Goal: Information Seeking & Learning: Learn about a topic

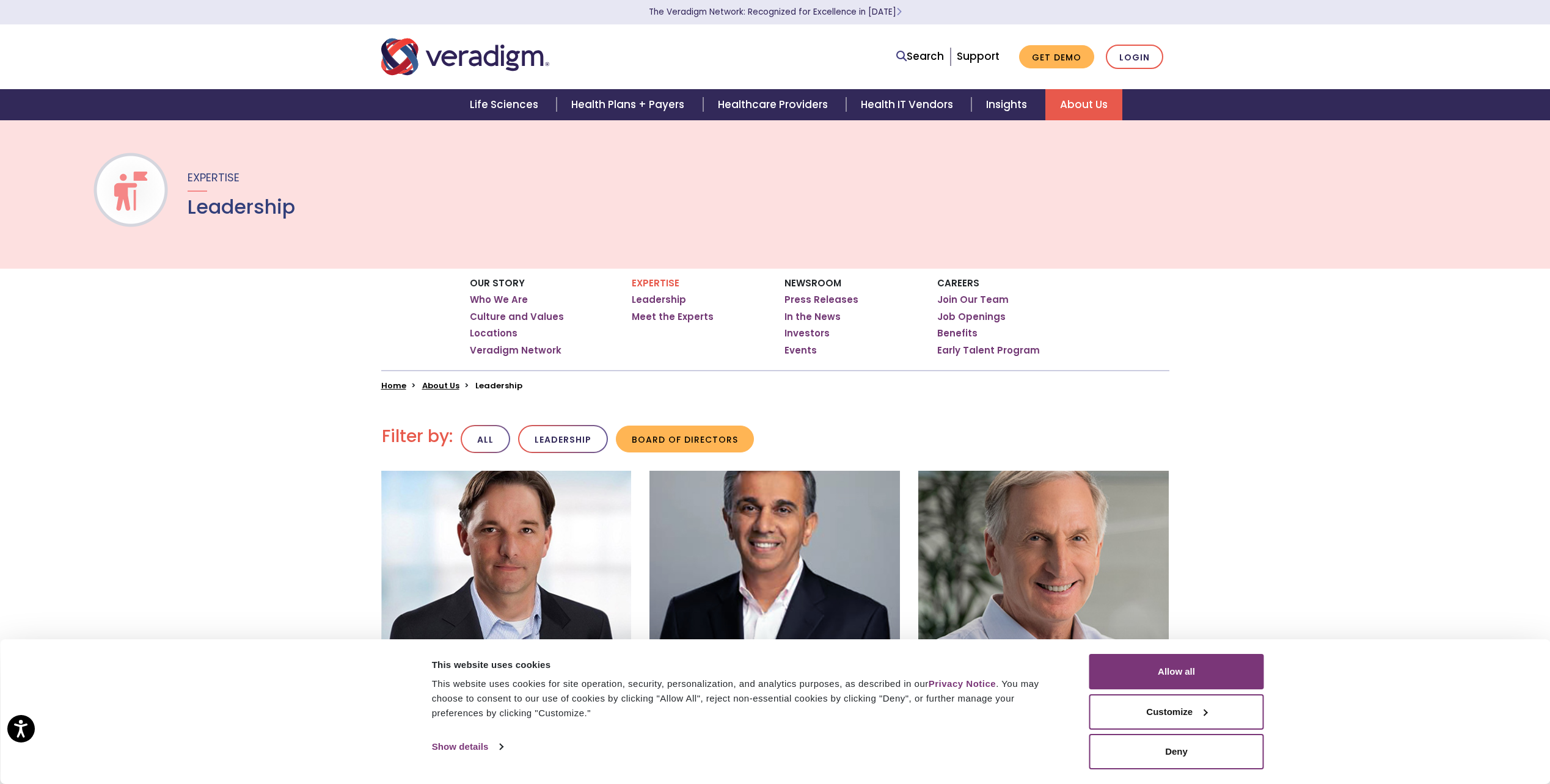
scroll to position [367, 0]
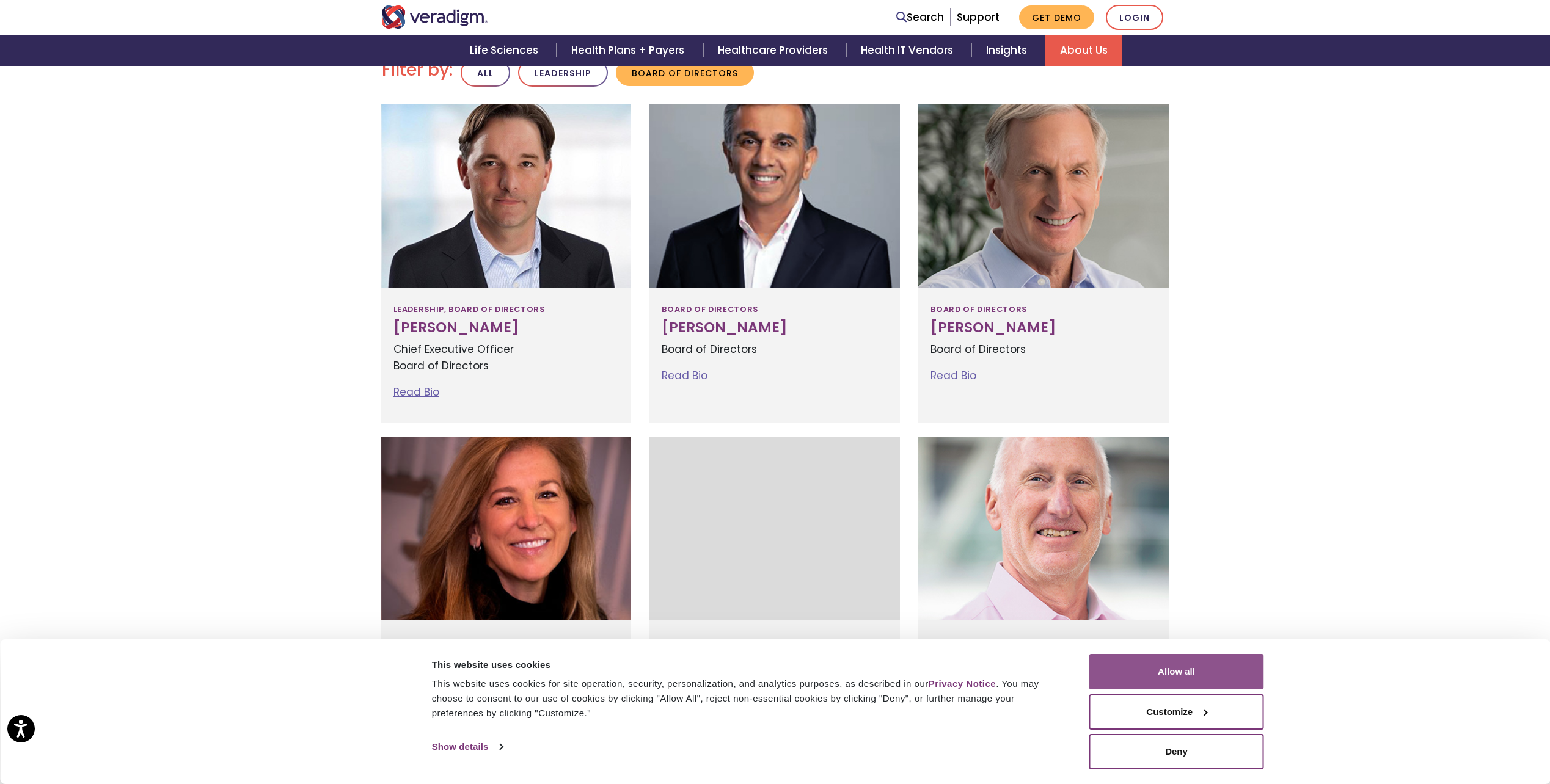
click at [1201, 674] on button "Allow all" at bounding box center [1176, 672] width 174 height 36
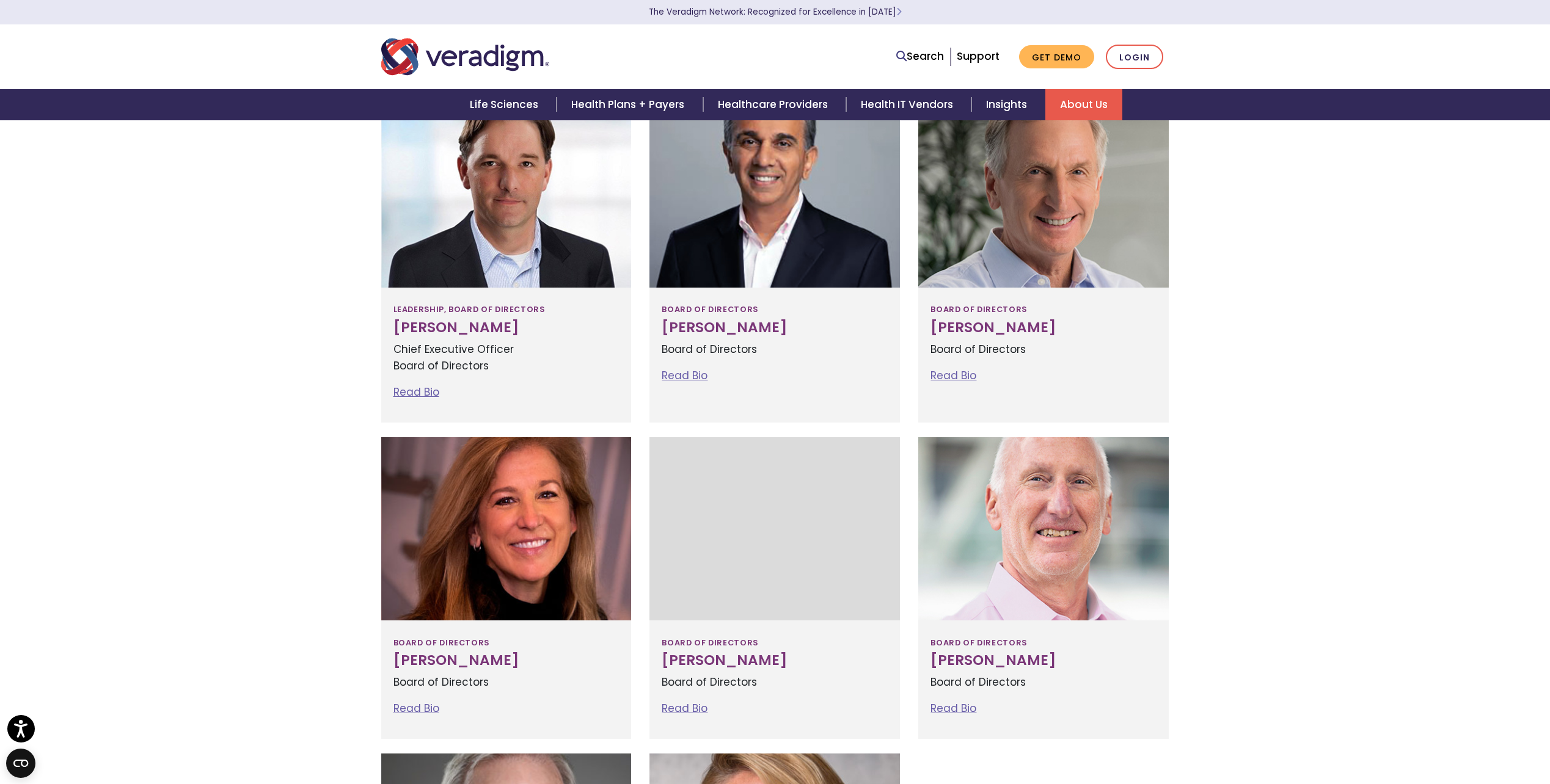
scroll to position [61, 0]
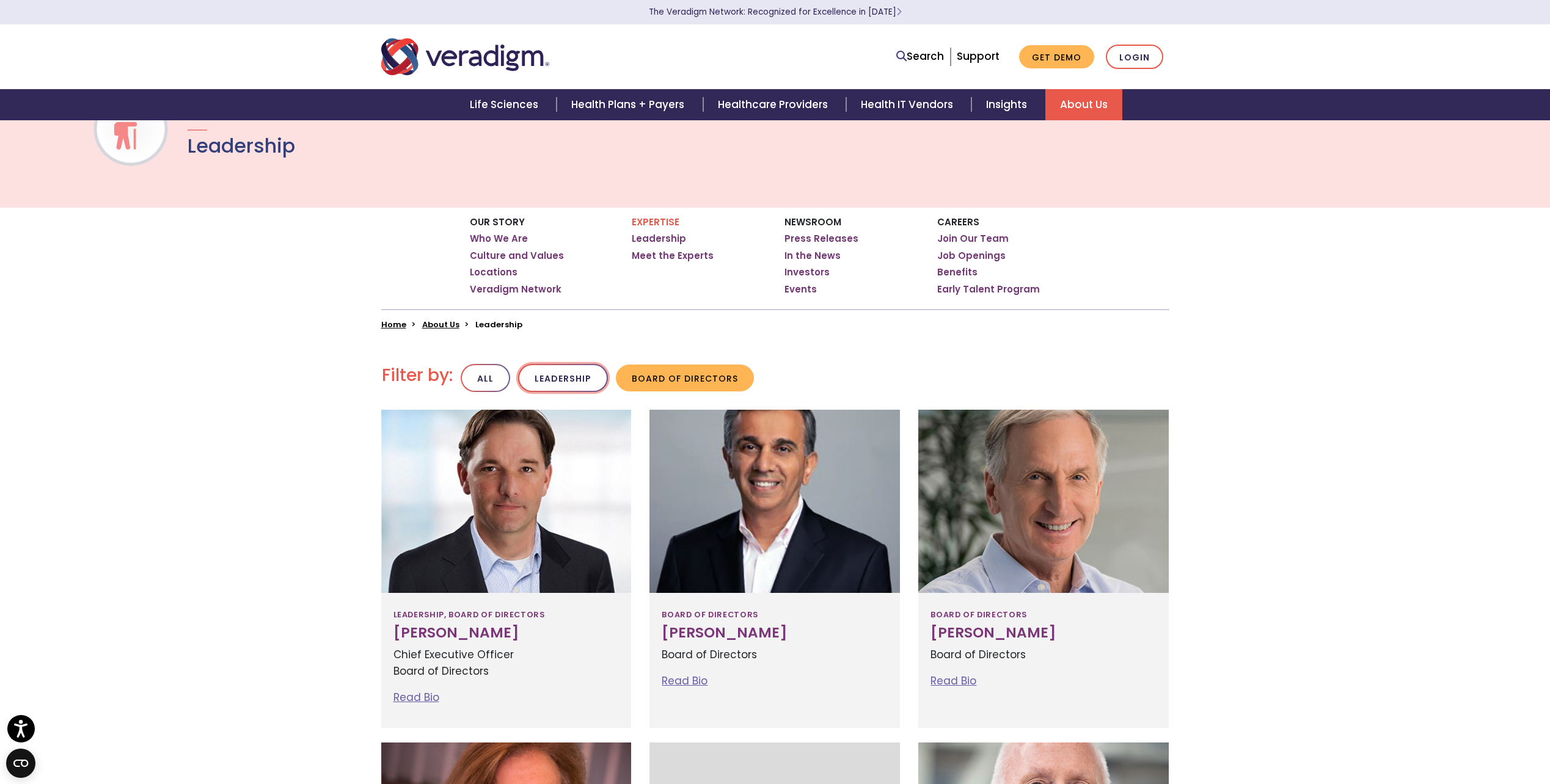
click at [544, 390] on button "Leadership" at bounding box center [563, 378] width 90 height 29
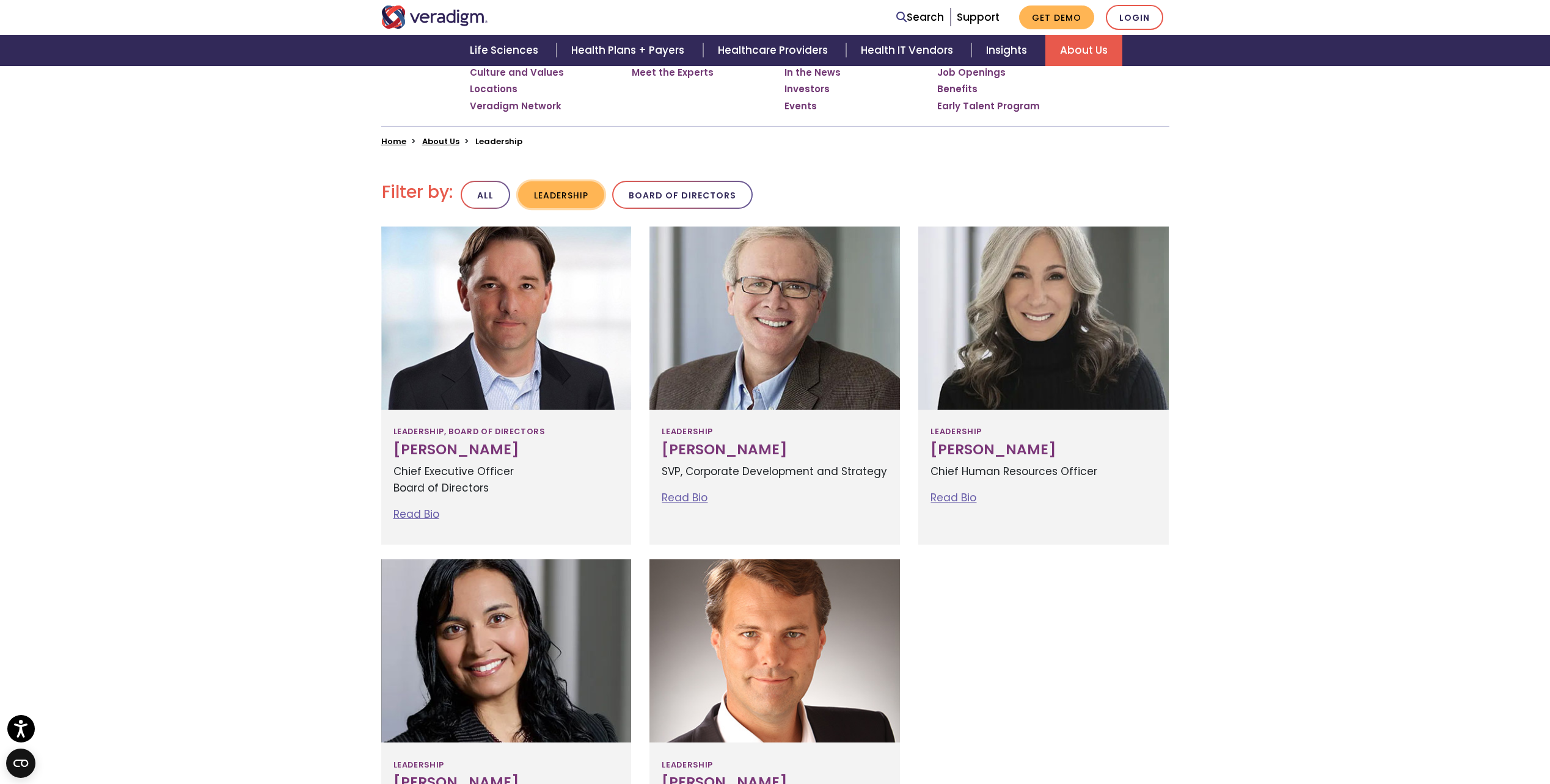
scroll to position [183, 0]
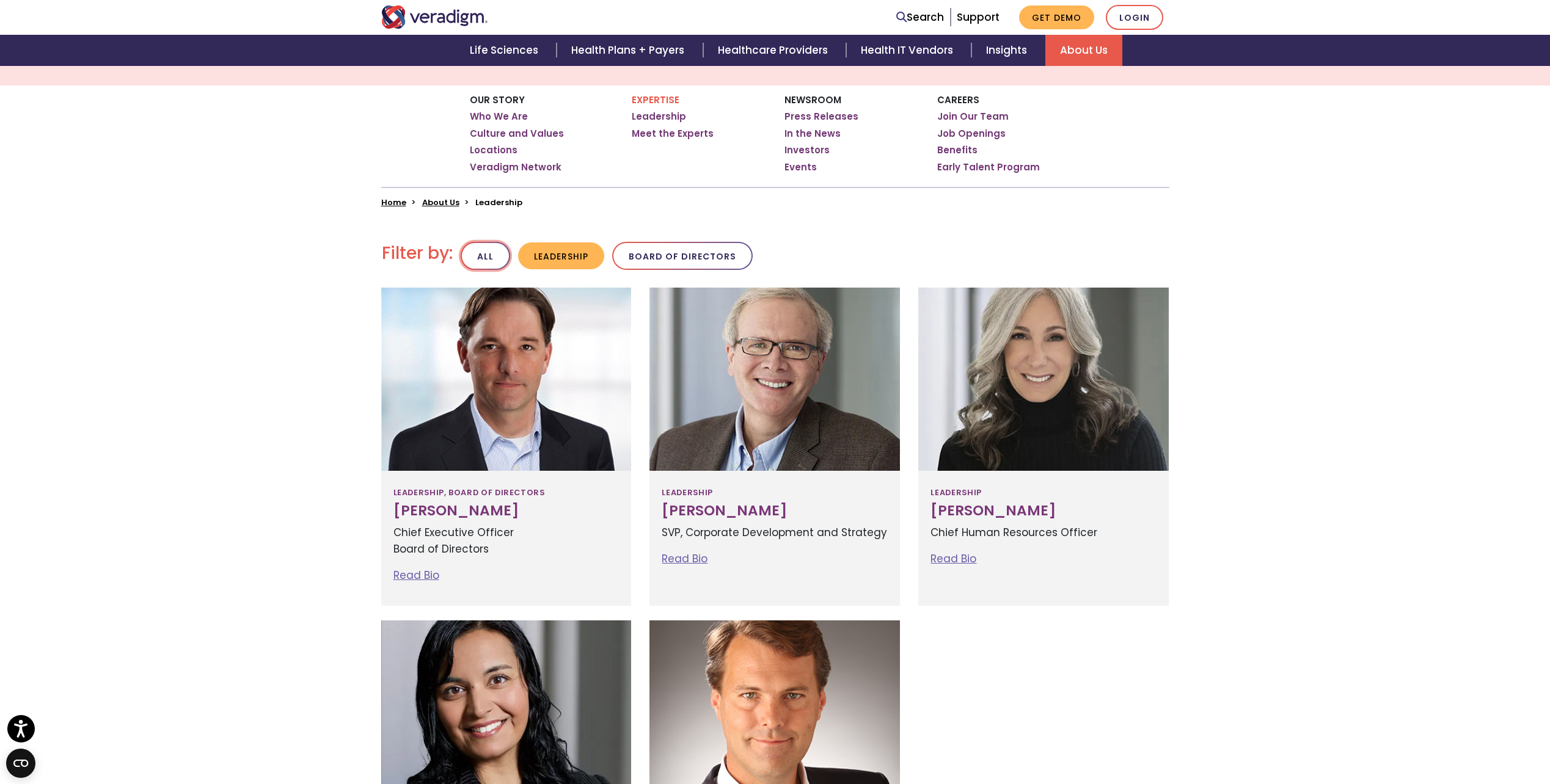
click at [480, 257] on button "All" at bounding box center [485, 256] width 50 height 29
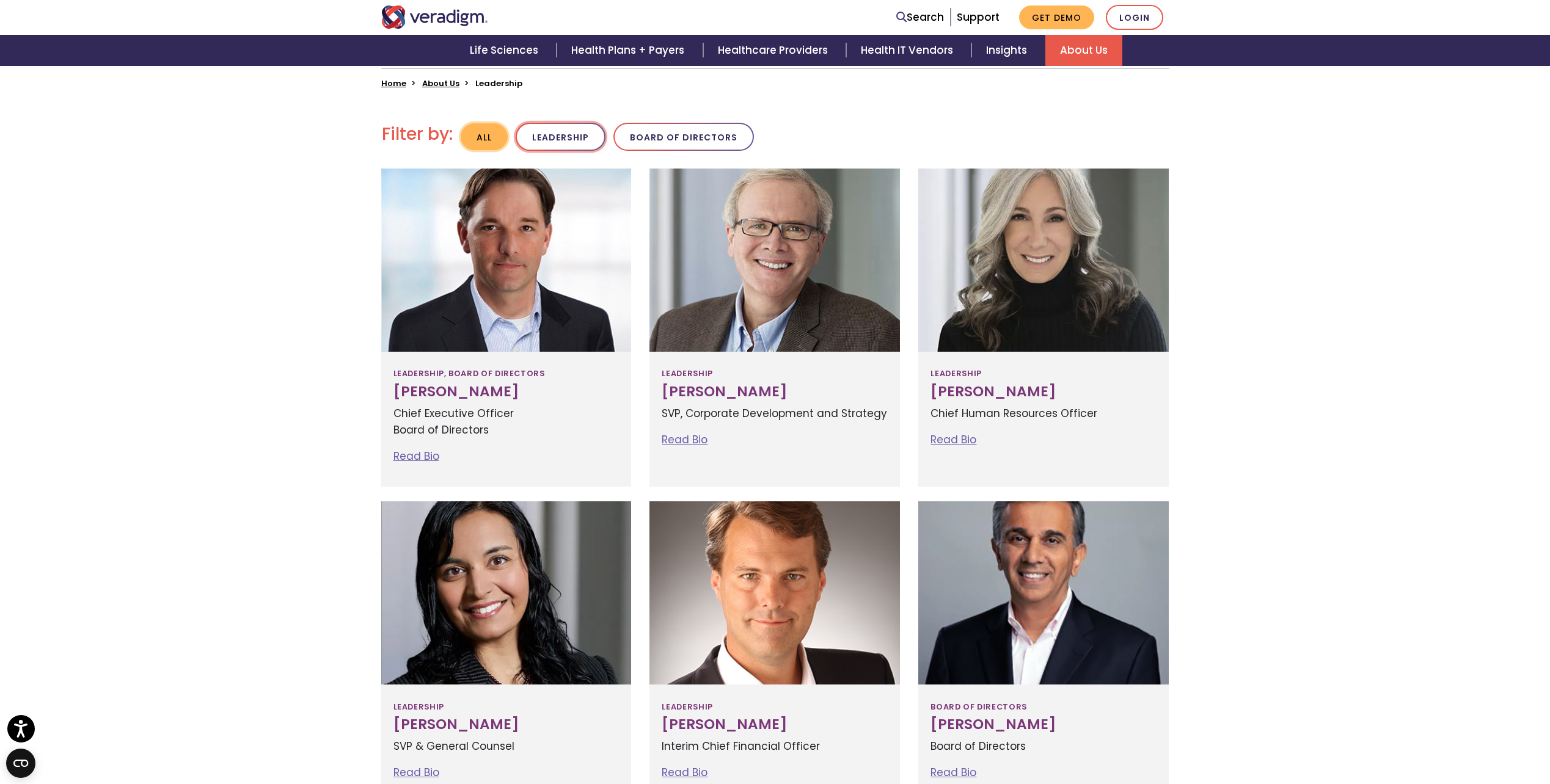
scroll to position [180, 0]
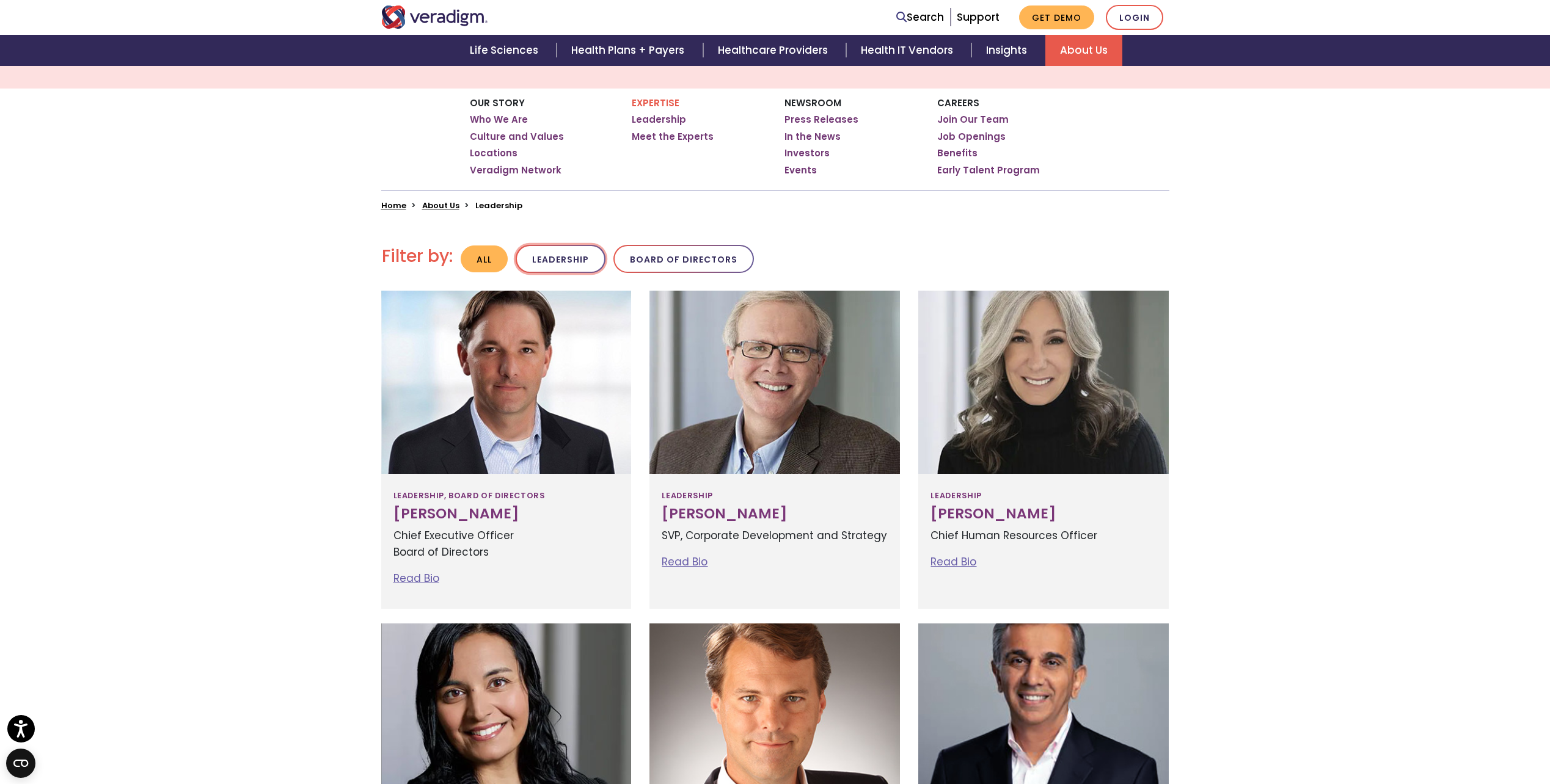
click at [551, 258] on button "Leadership" at bounding box center [560, 259] width 90 height 29
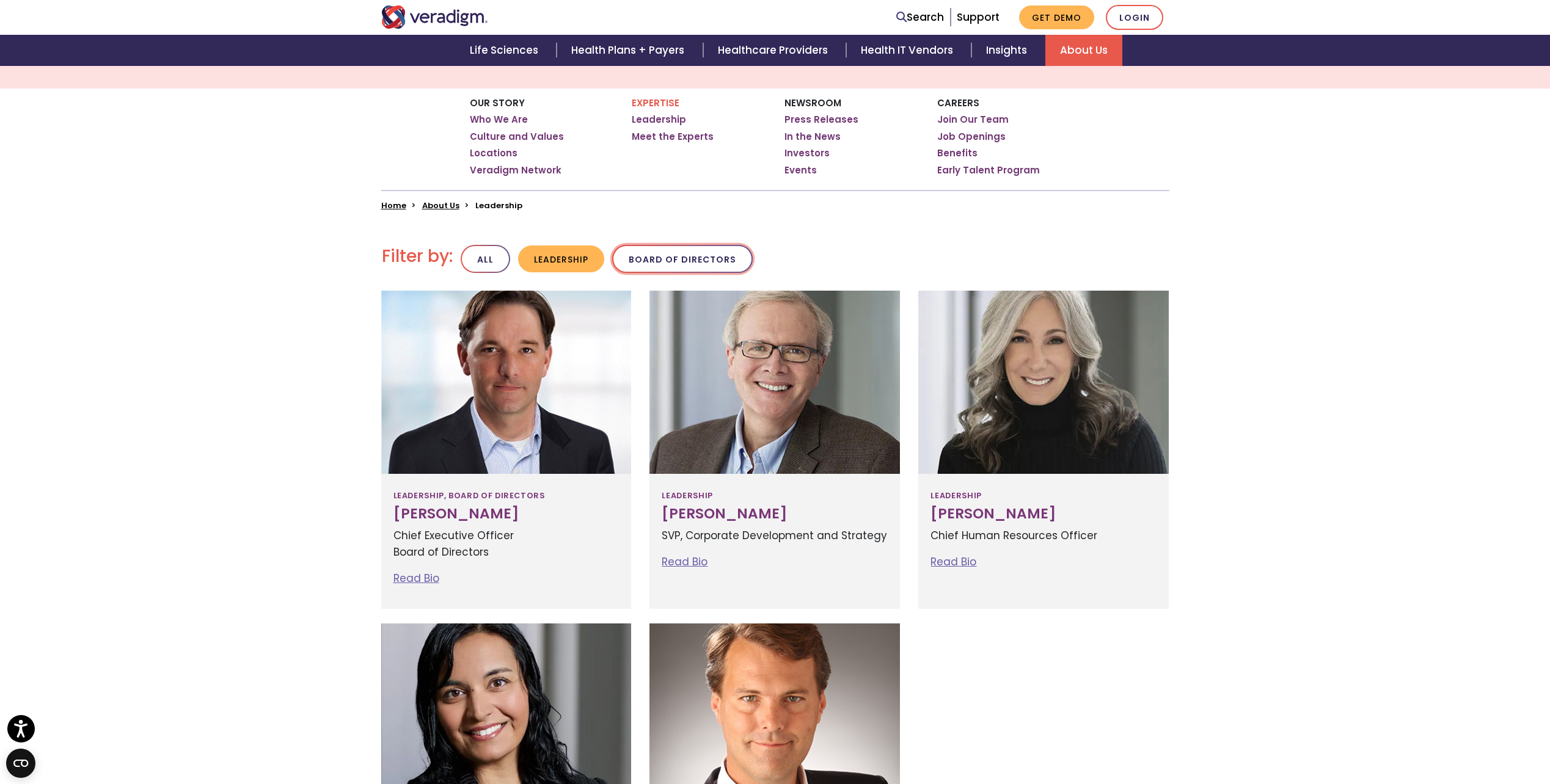
click at [657, 269] on button "Board of Directors" at bounding box center [682, 259] width 141 height 29
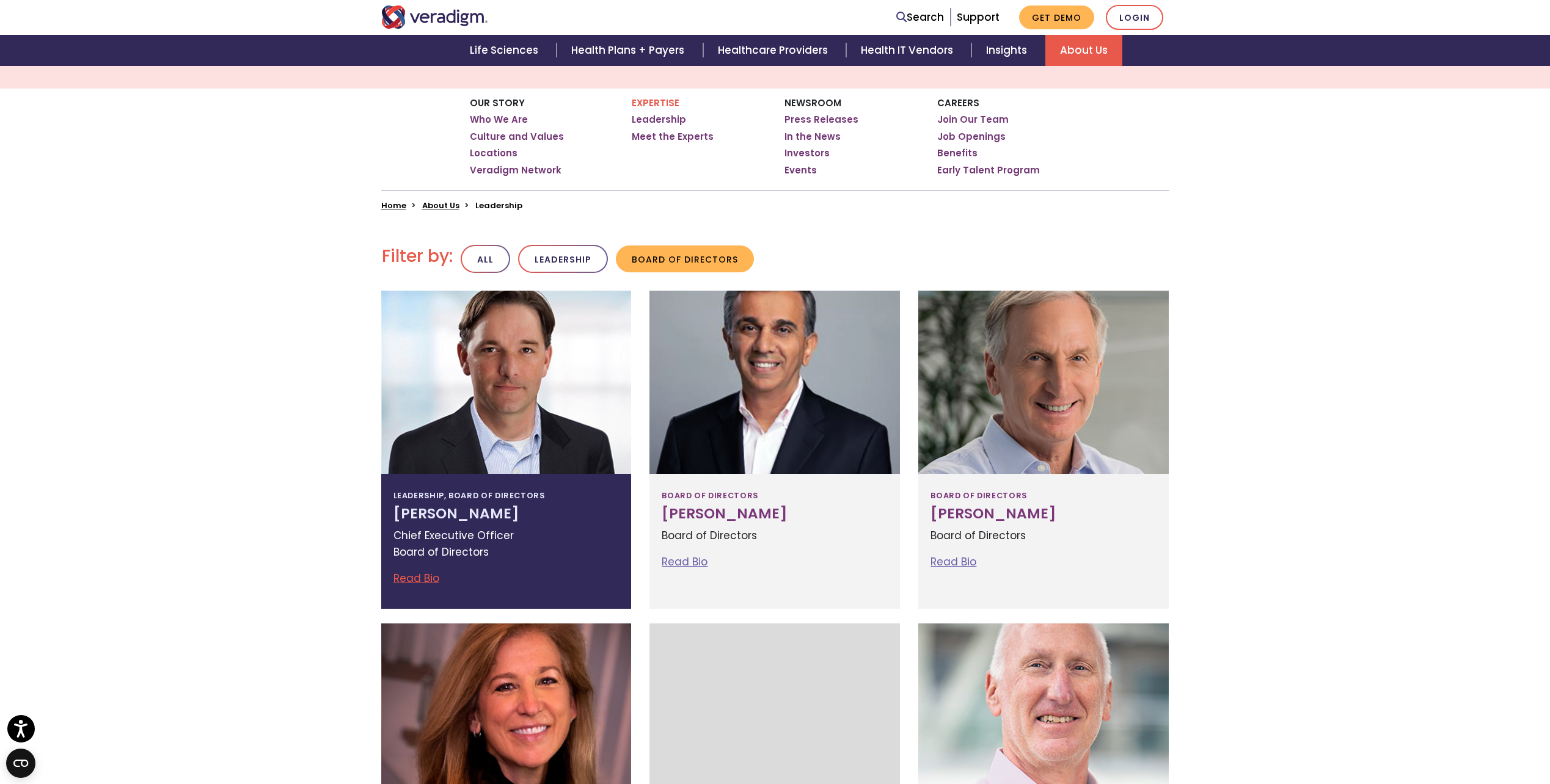
click at [571, 339] on div at bounding box center [506, 383] width 250 height 183
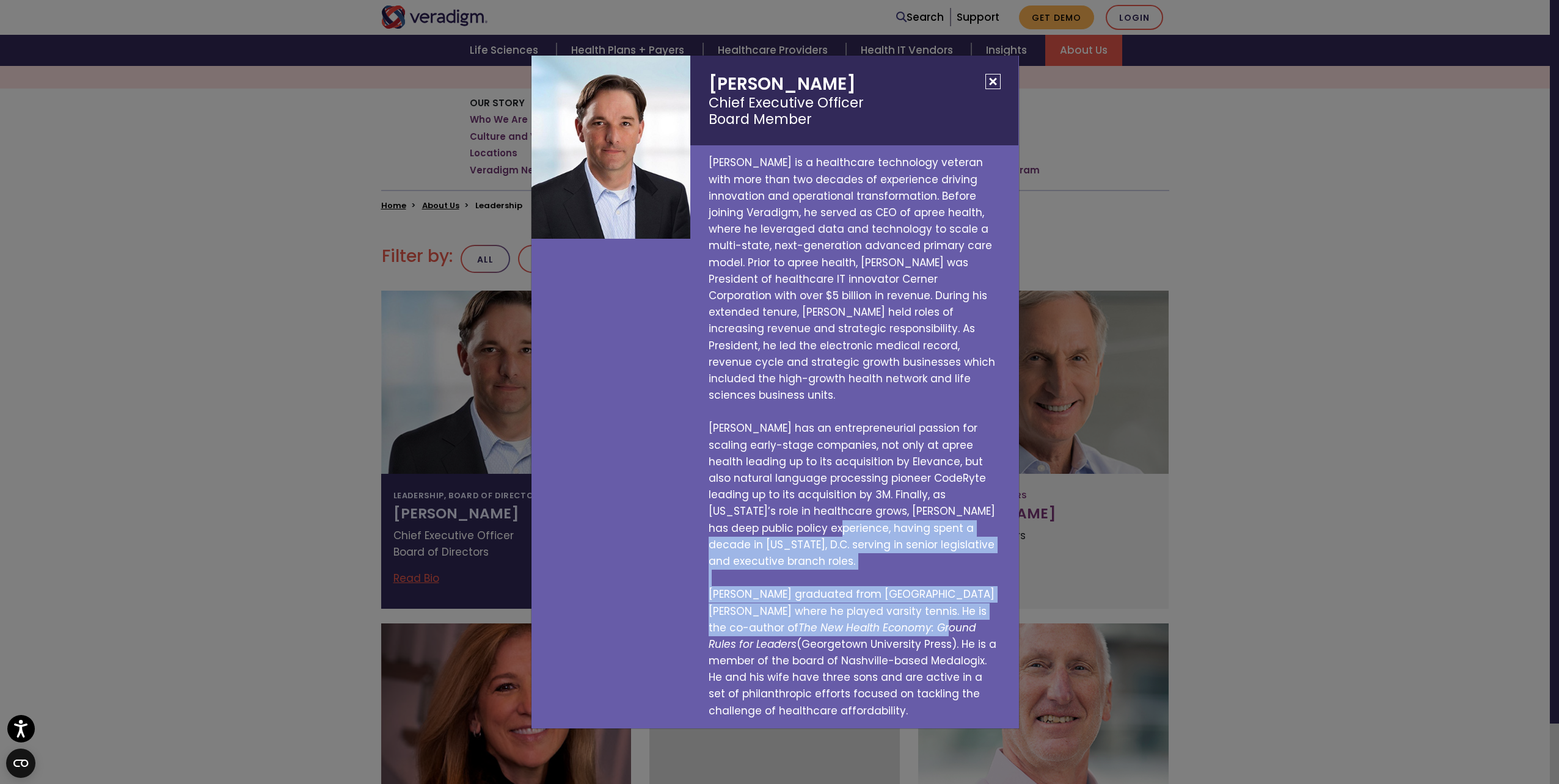
drag, startPoint x: 802, startPoint y: 536, endPoint x: 812, endPoint y: 618, distance: 82.6
click at [812, 618] on p "[PERSON_NAME] is a healthcare technology veteran with more than two decades of …" at bounding box center [854, 436] width 328 height 583
click at [1403, 461] on div "[PERSON_NAME] Chief Executive Officer Board Member [PERSON_NAME] is a healthcar…" at bounding box center [780, 392] width 1559 height 784
